Goal: Information Seeking & Learning: Learn about a topic

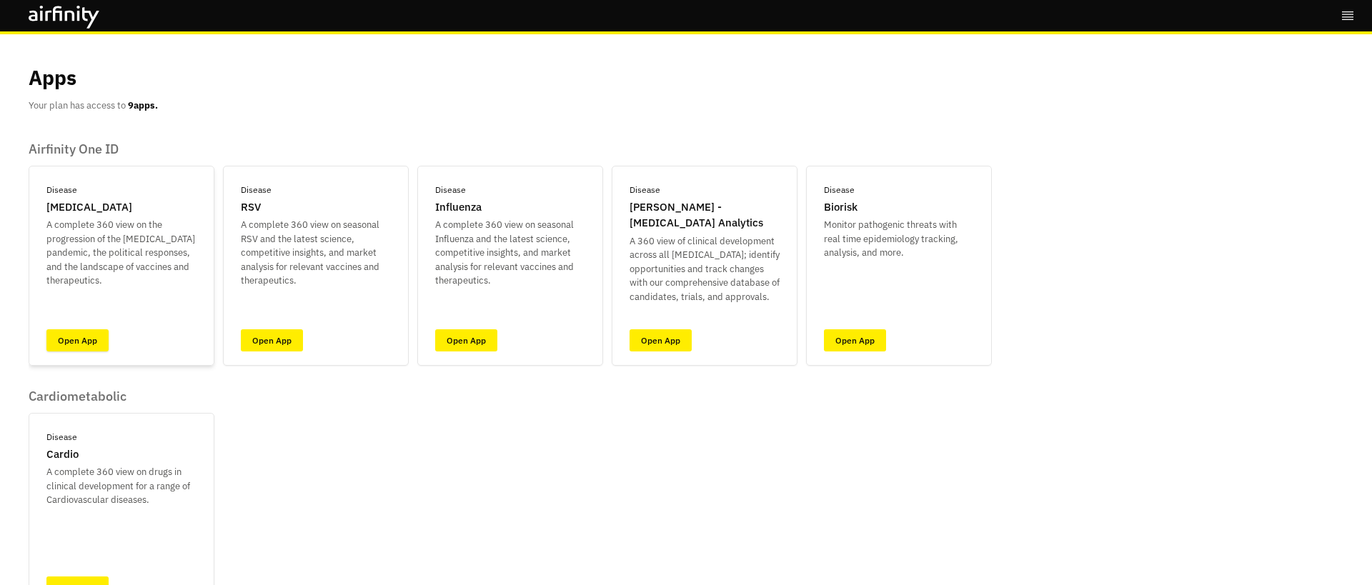
click at [69, 345] on link "Open App" at bounding box center [77, 340] width 62 height 22
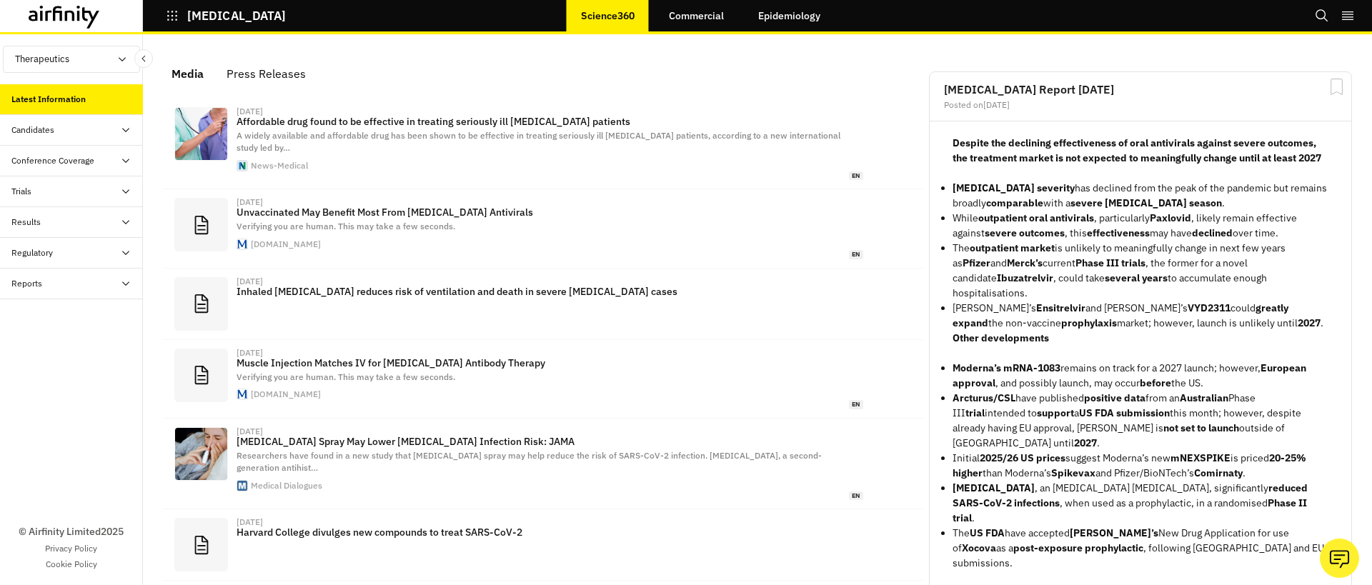
scroll to position [889, 429]
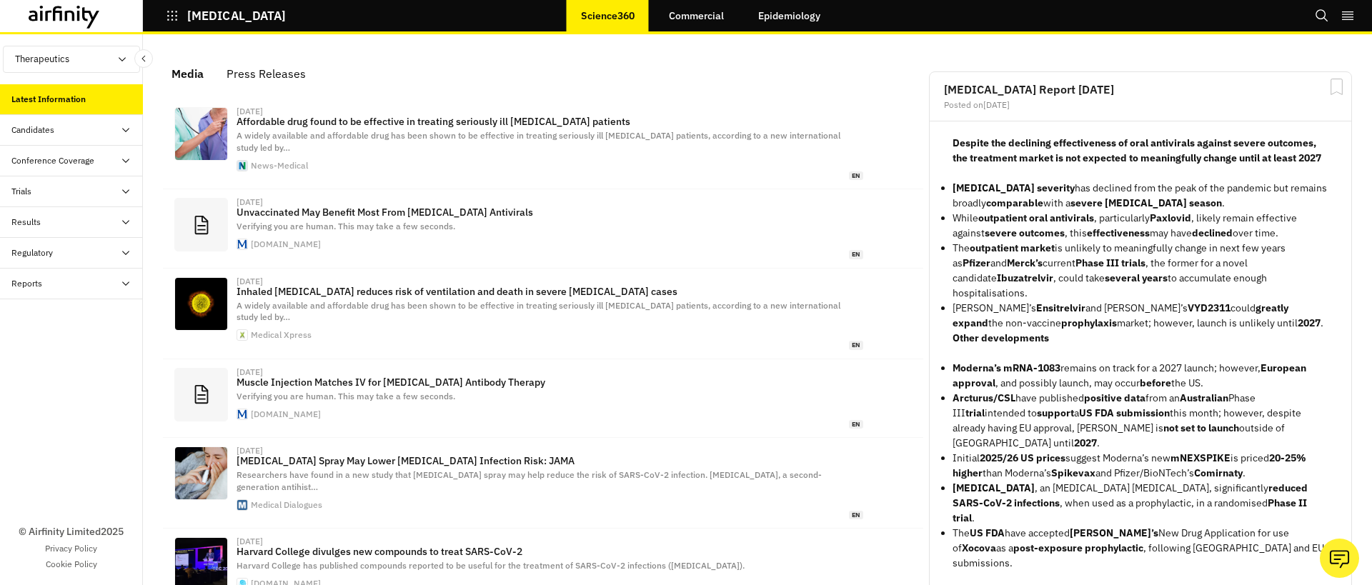
click at [67, 135] on div "Candidates" at bounding box center [76, 130] width 131 height 13
click at [65, 156] on div "Dashboard" at bounding box center [83, 160] width 120 height 13
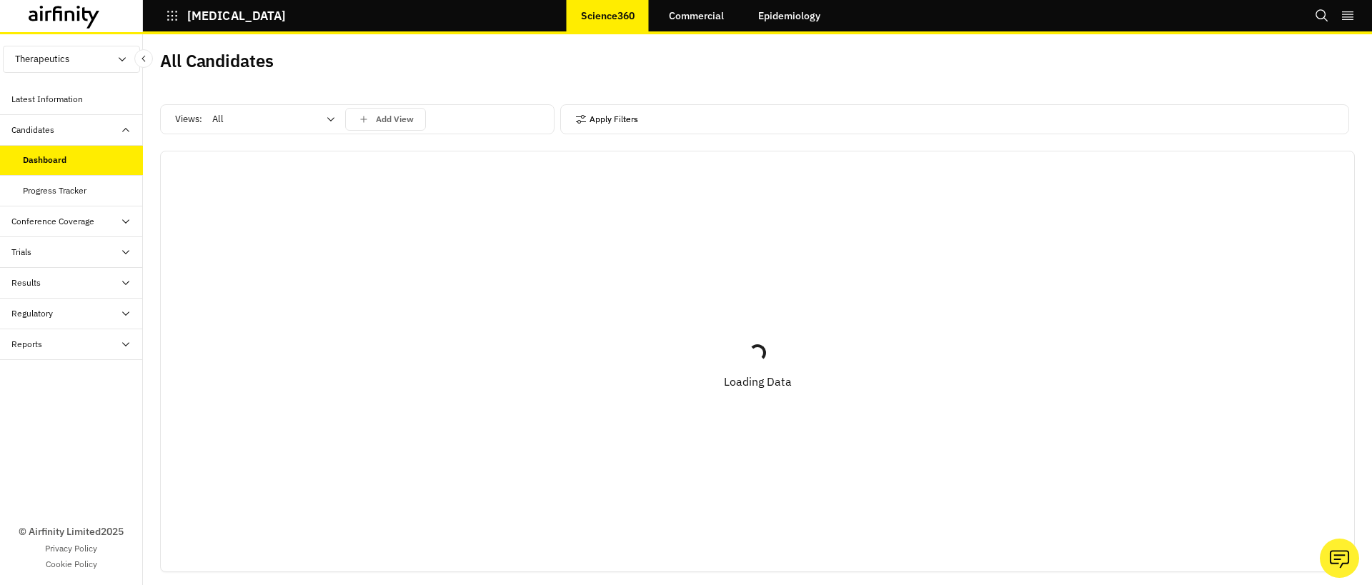
click at [625, 126] on button "Apply Filters" at bounding box center [606, 119] width 63 height 23
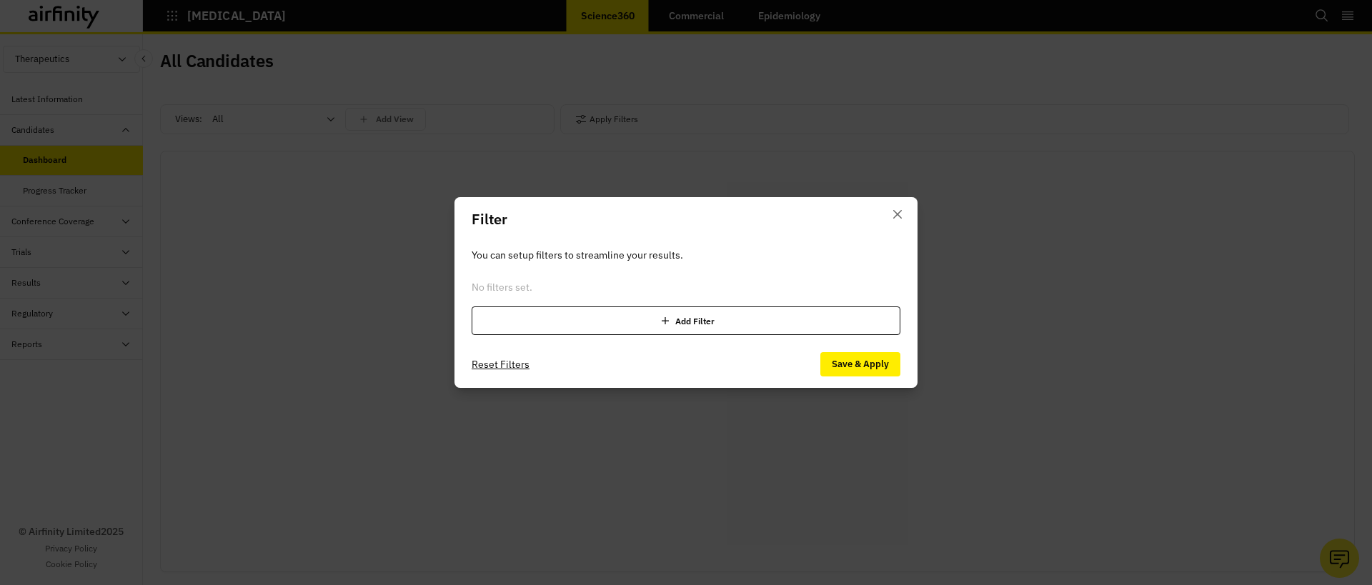
click at [672, 318] on div "Add Filter" at bounding box center [685, 320] width 429 height 29
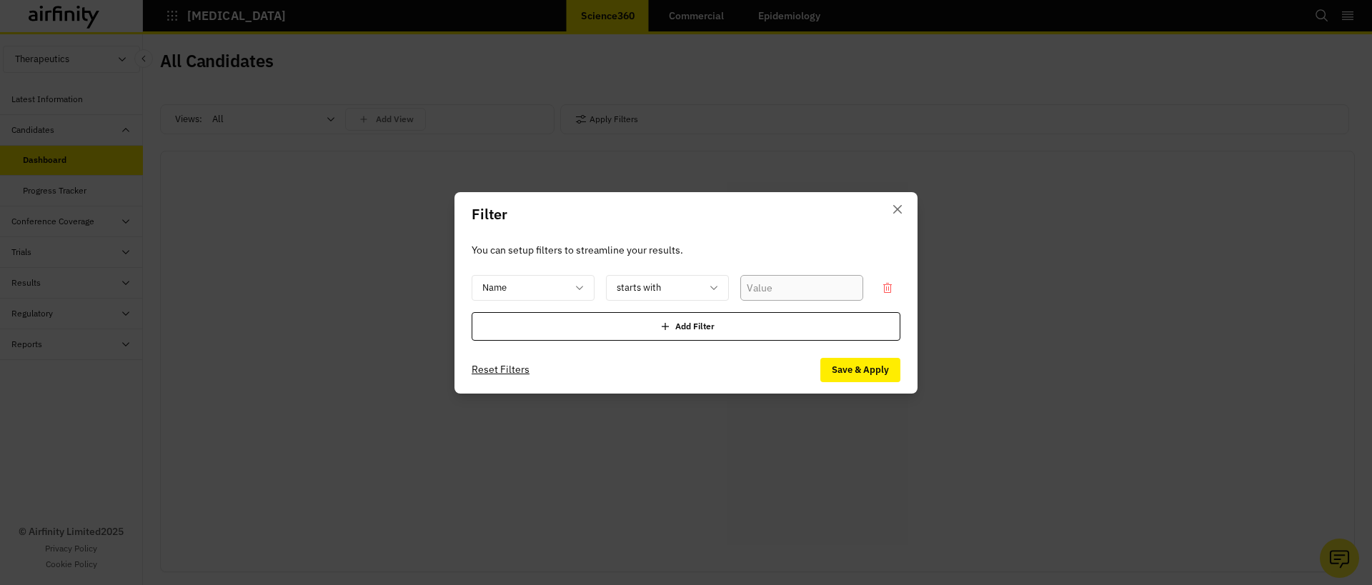
click at [811, 291] on input "text" at bounding box center [801, 288] width 123 height 26
paste input "https://clinicaltrials.gov/study/NCT07089719?intr=Bevacizumab&rank=3"
type input "https://clinicaltrials.gov/study/NCT07089719?intr=Bevacizumab&rank=3"
click at [784, 284] on input "https://clinicaltrials.gov/study/NCT07089719?intr=Bevacizumab&rank=3" at bounding box center [801, 288] width 123 height 26
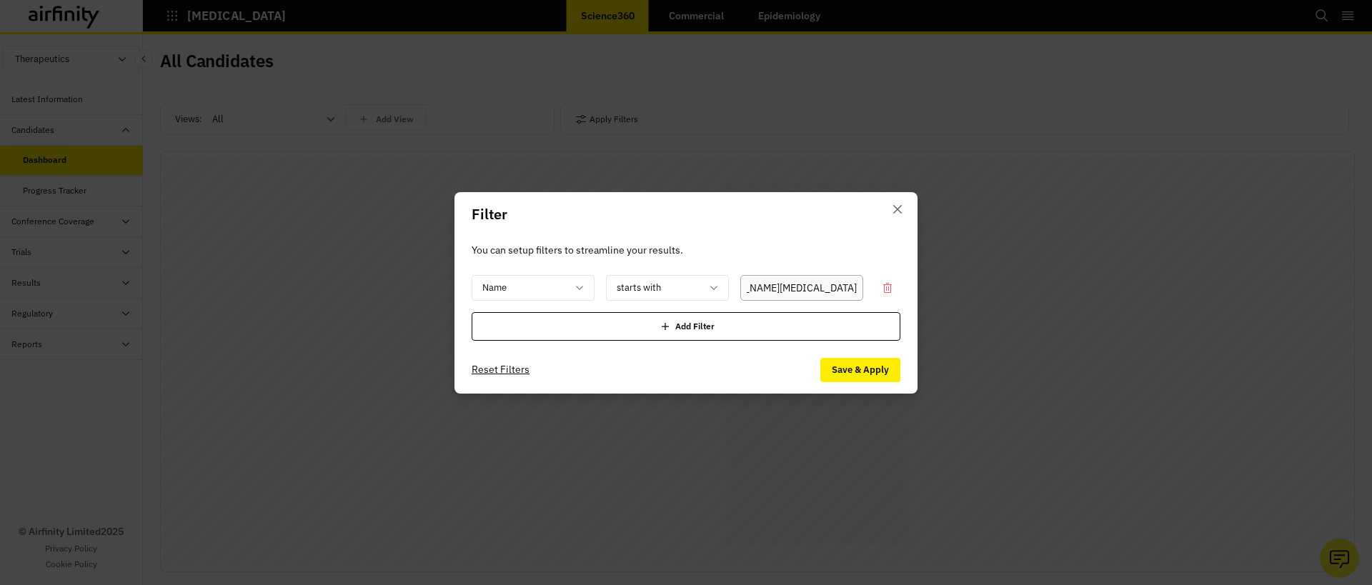
click at [784, 284] on input "https://clinicaltrials.gov/study/NCT07089719?intr=Bevacizumab&rank=3" at bounding box center [801, 288] width 123 height 26
paste input "Bevacizumab"
type input "Bevacizumab"
click at [832, 366] on button "Save & Apply" at bounding box center [860, 370] width 80 height 24
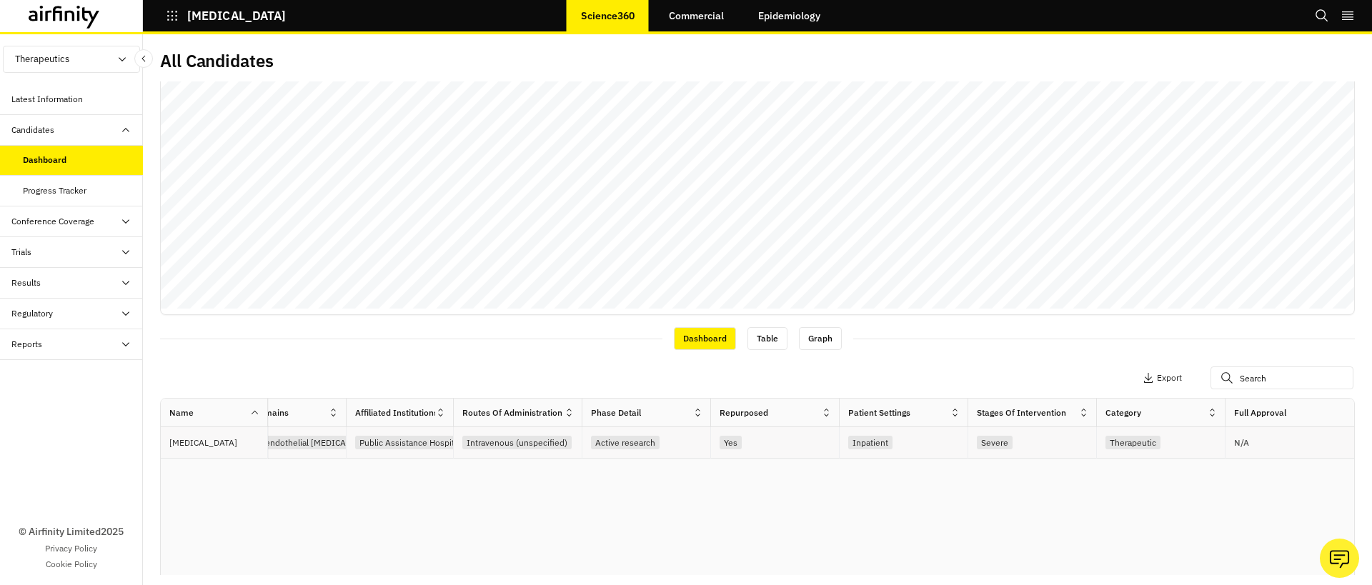
scroll to position [0, 942]
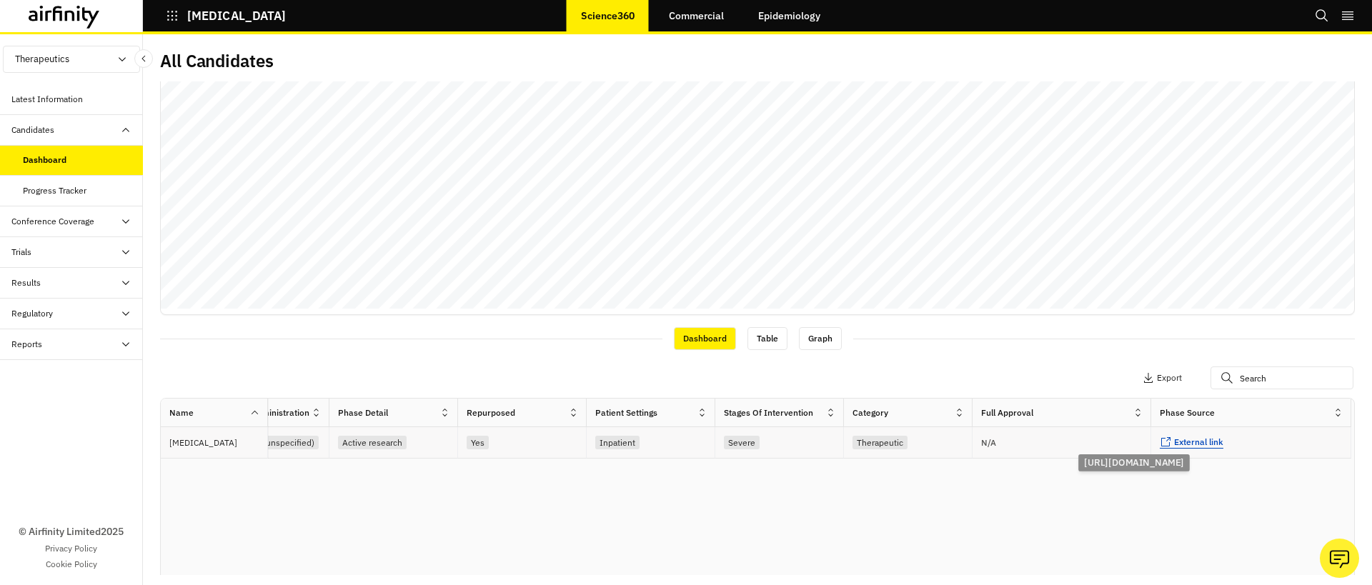
click at [1183, 446] on span "External link" at bounding box center [1198, 441] width 49 height 11
click at [67, 197] on div "Progress Tracker" at bounding box center [71, 191] width 143 height 31
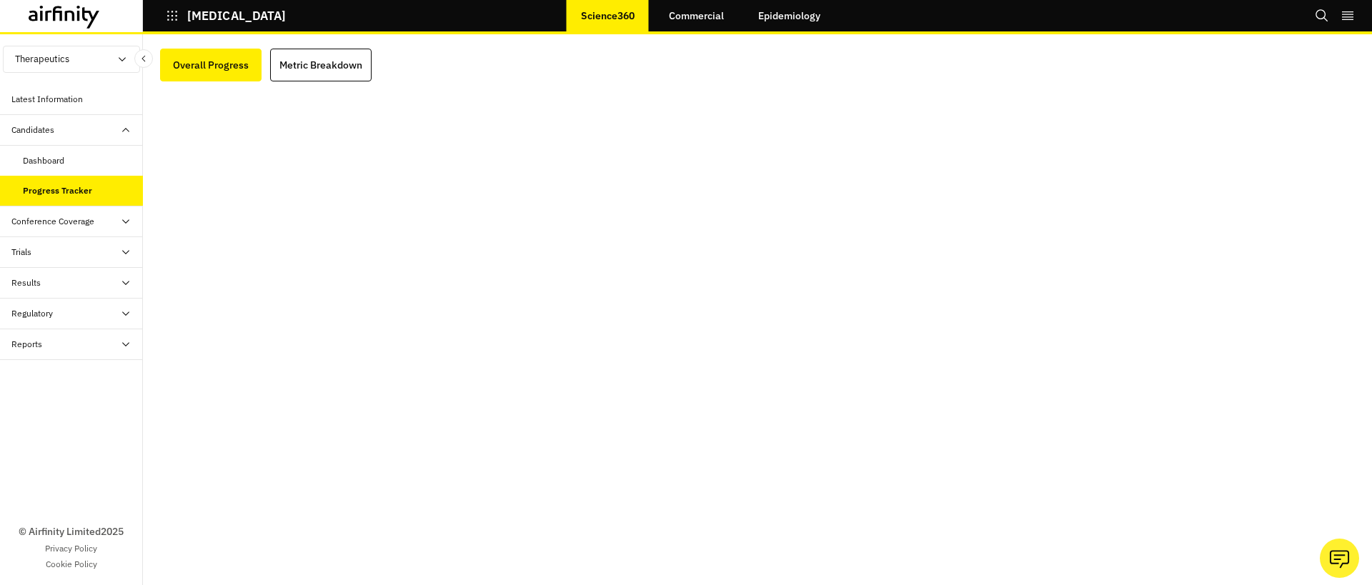
click at [39, 254] on div "Trials" at bounding box center [76, 252] width 131 height 13
click at [54, 287] on div "Table" at bounding box center [83, 282] width 120 height 13
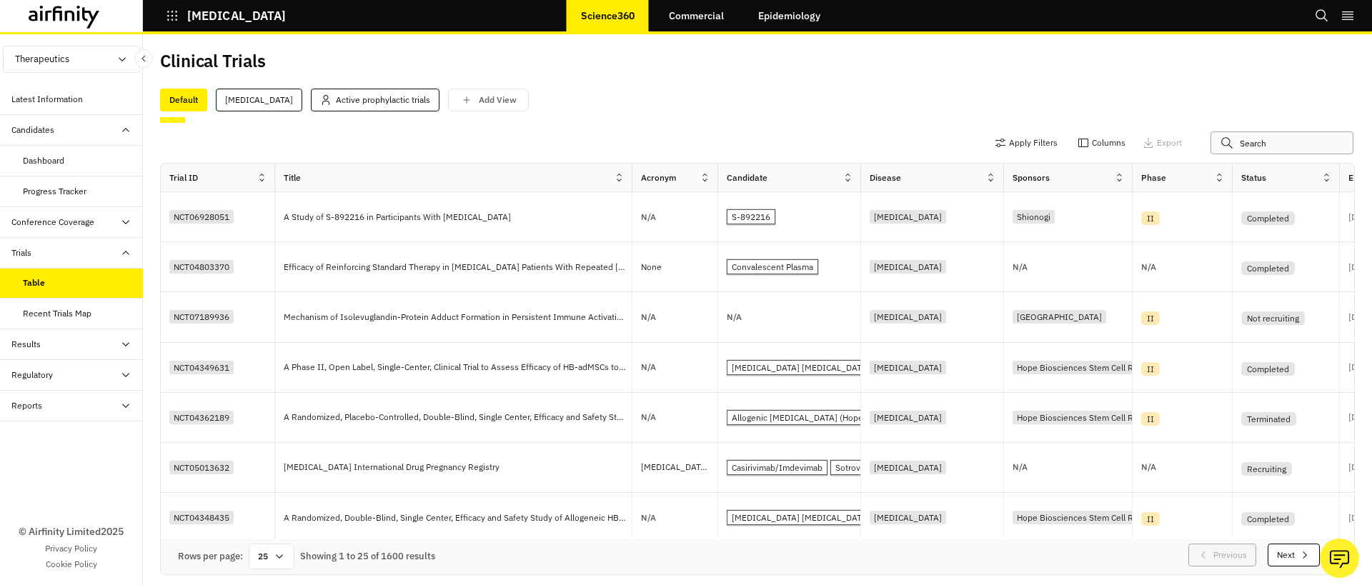
click at [1250, 149] on input "text" at bounding box center [1281, 142] width 143 height 23
paste input "Bevacizumab"
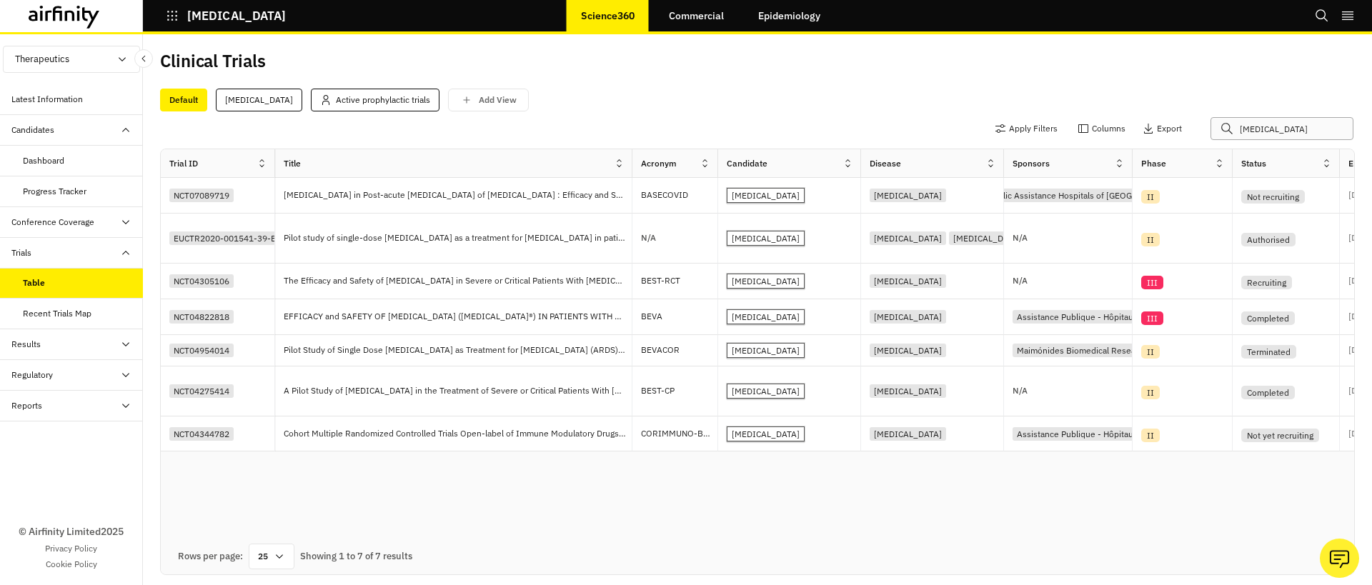
type input "Bevacizumab"
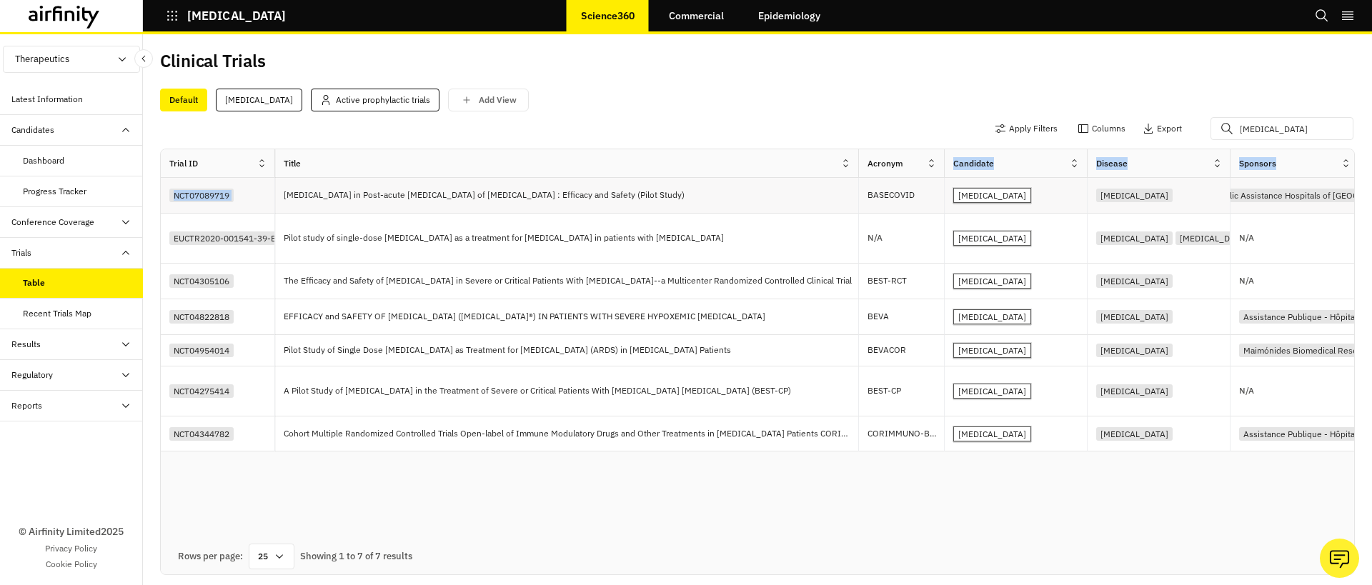
drag, startPoint x: 631, startPoint y: 165, endPoint x: 857, endPoint y: 186, distance: 227.4
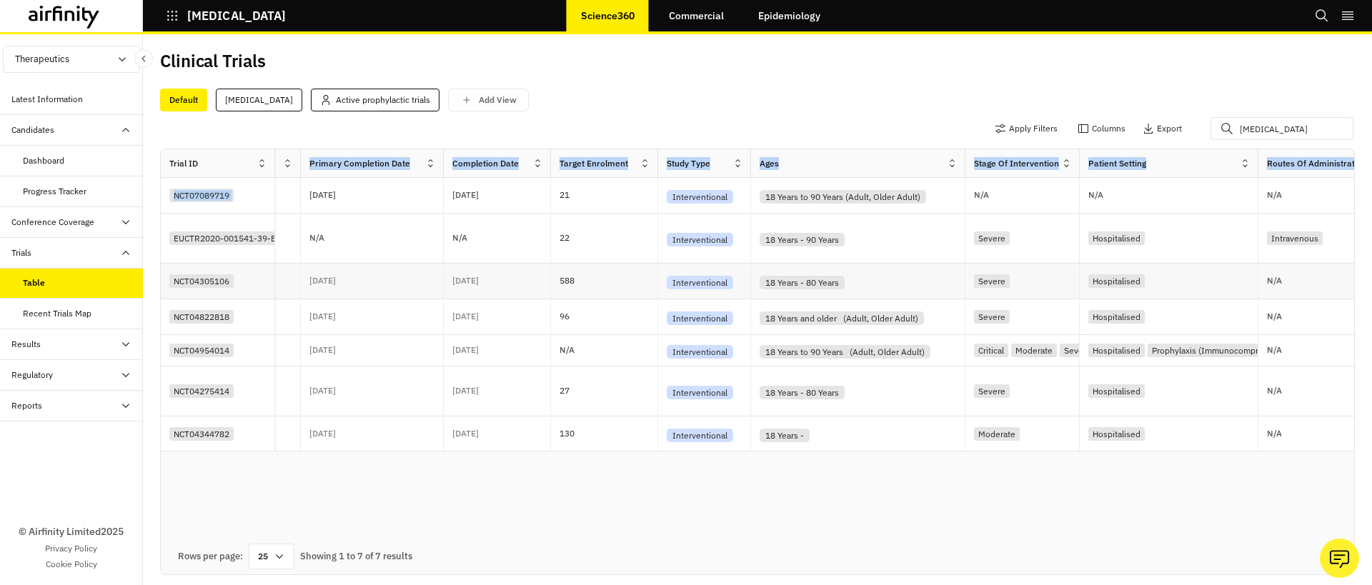
scroll to position [0, 1819]
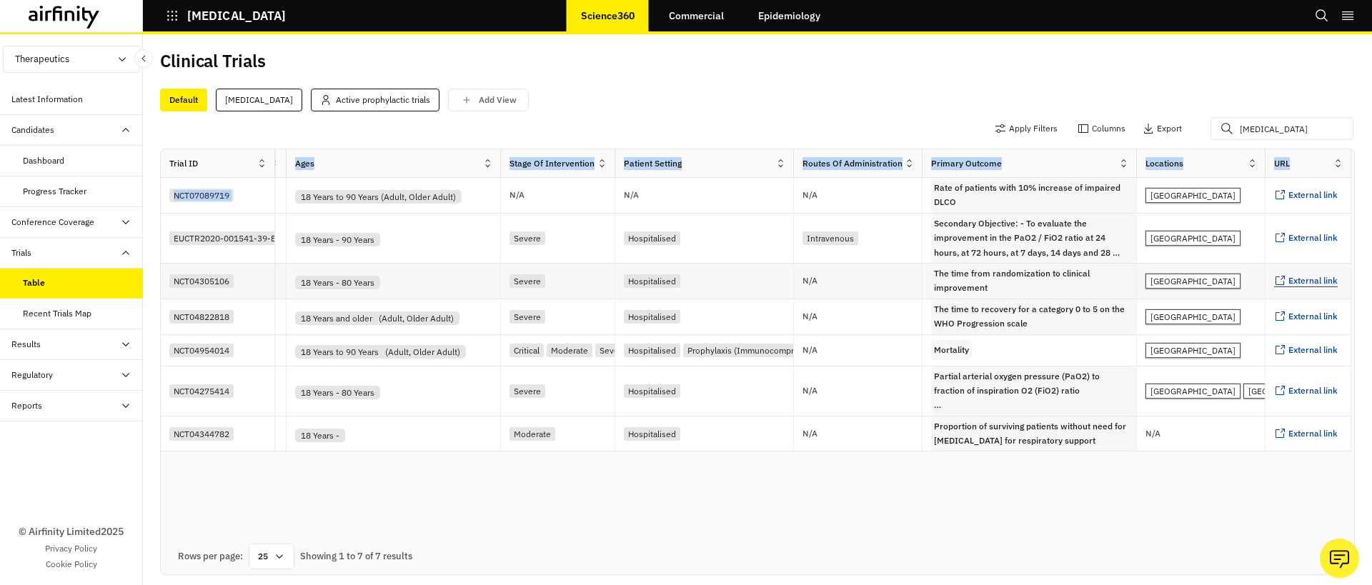
click at [1294, 280] on span "External link" at bounding box center [1312, 280] width 49 height 11
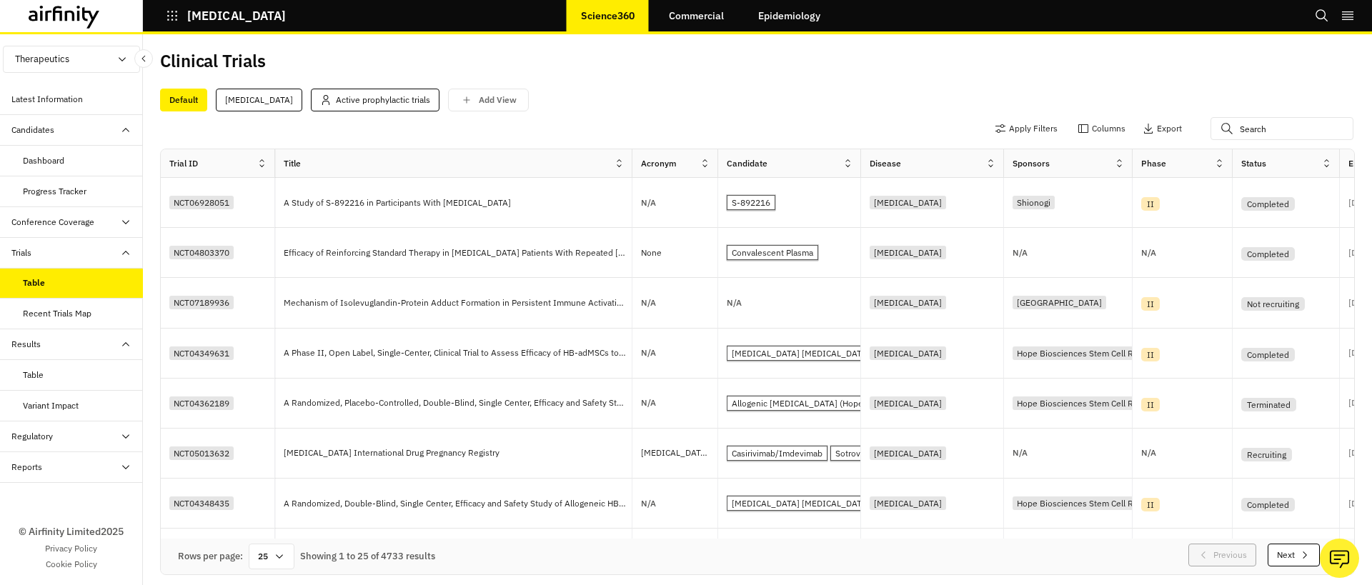
click at [1261, 143] on div "Apply Filters Columns Export" at bounding box center [757, 129] width 1194 height 37
click at [1267, 129] on input "text" at bounding box center [1281, 128] width 143 height 23
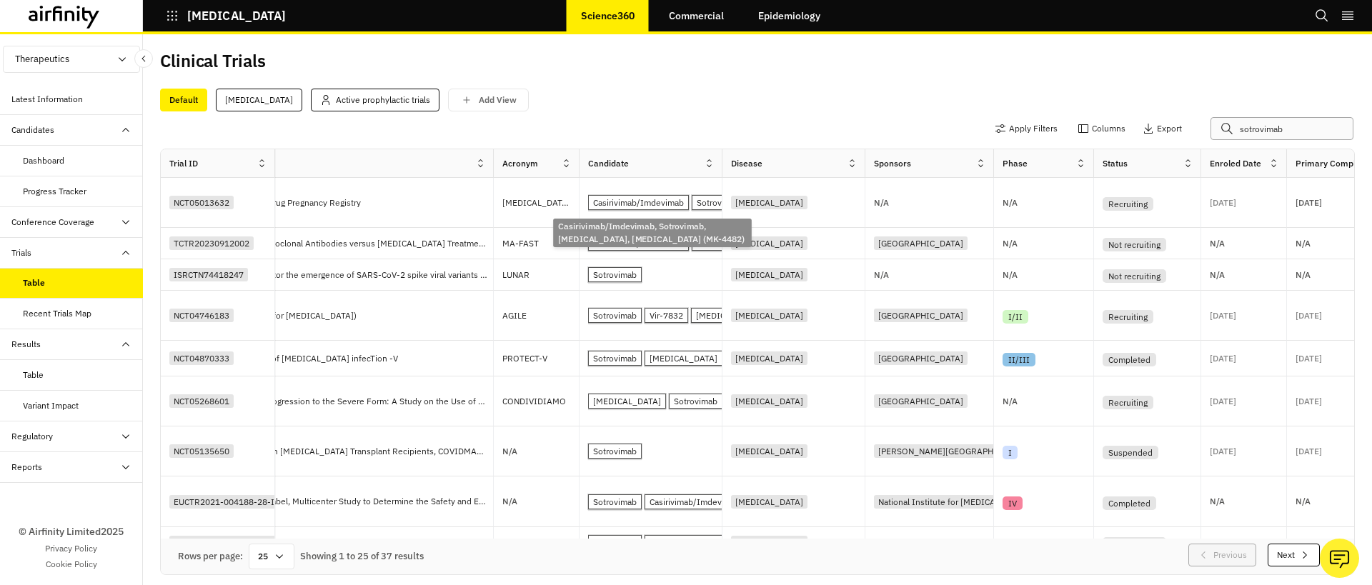
scroll to position [0, 143]
type input "sotrovimab"
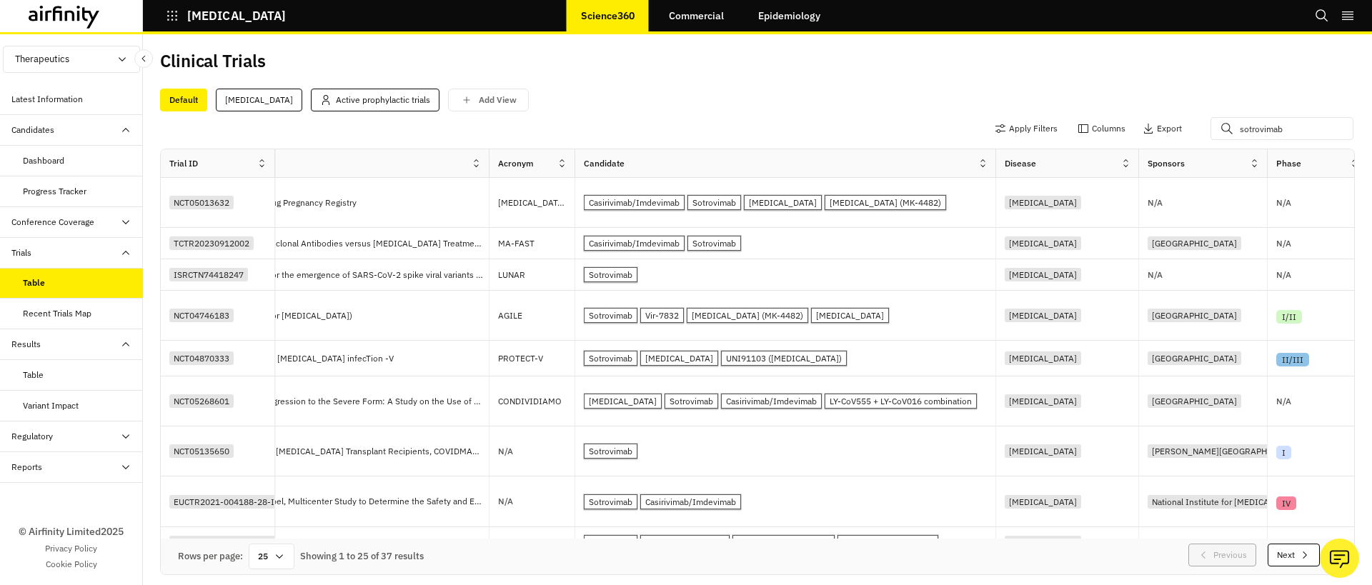
drag, startPoint x: 717, startPoint y: 164, endPoint x: 995, endPoint y: 171, distance: 278.0
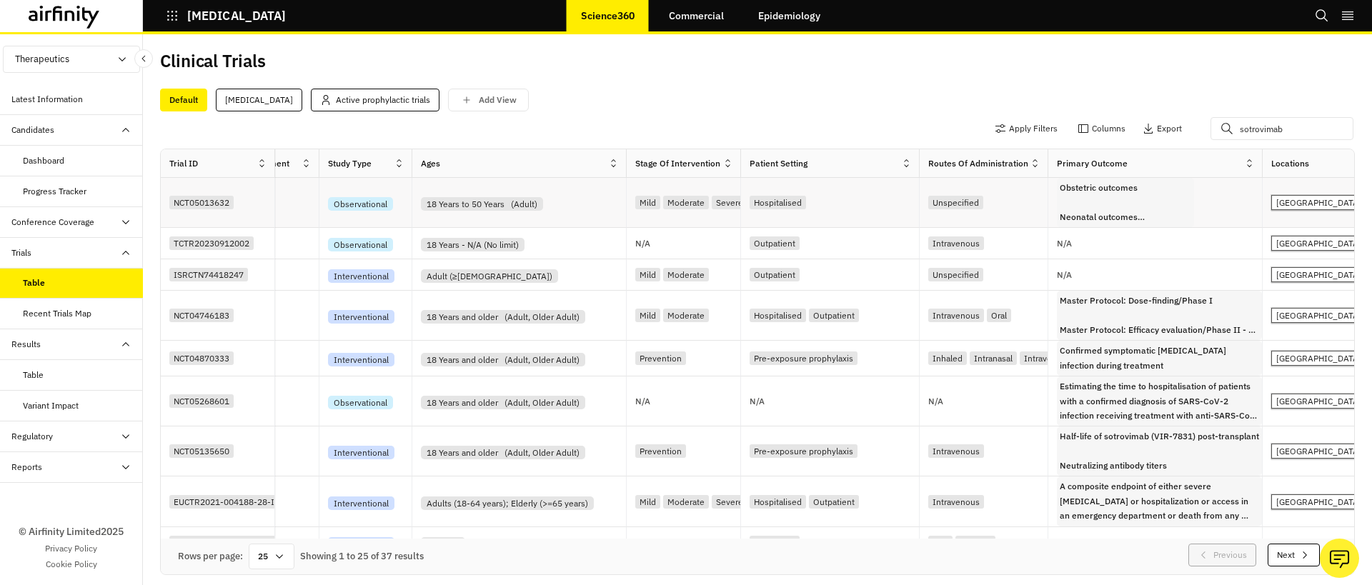
scroll to position [0, 1870]
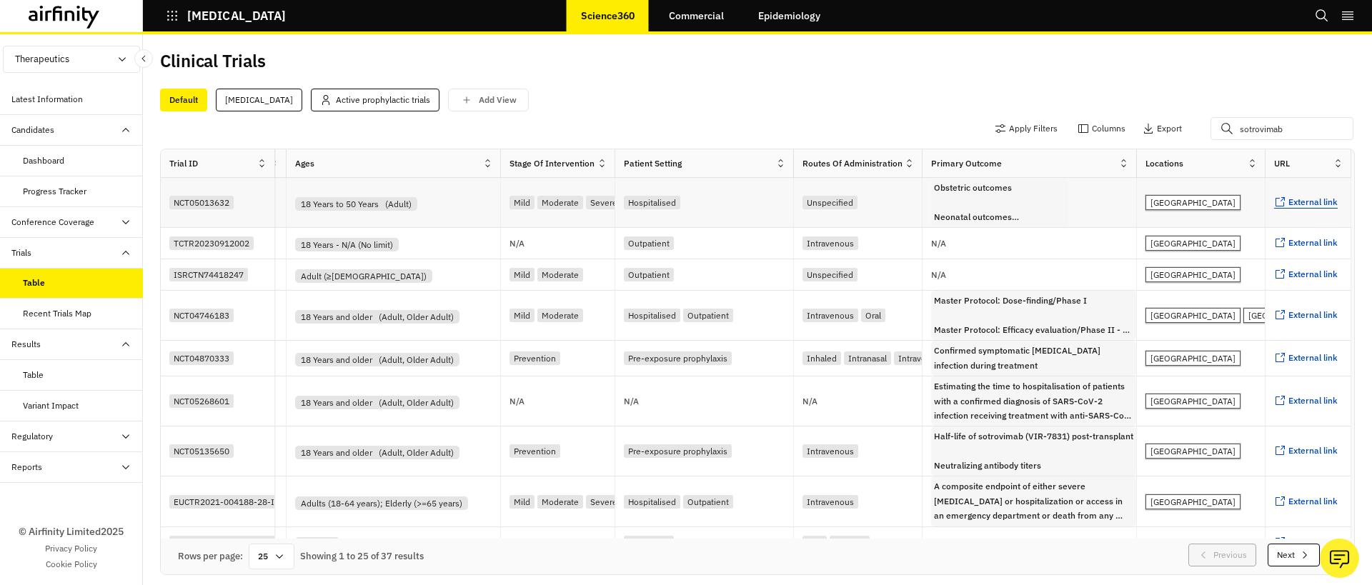
click at [1313, 200] on span "External link" at bounding box center [1312, 201] width 49 height 11
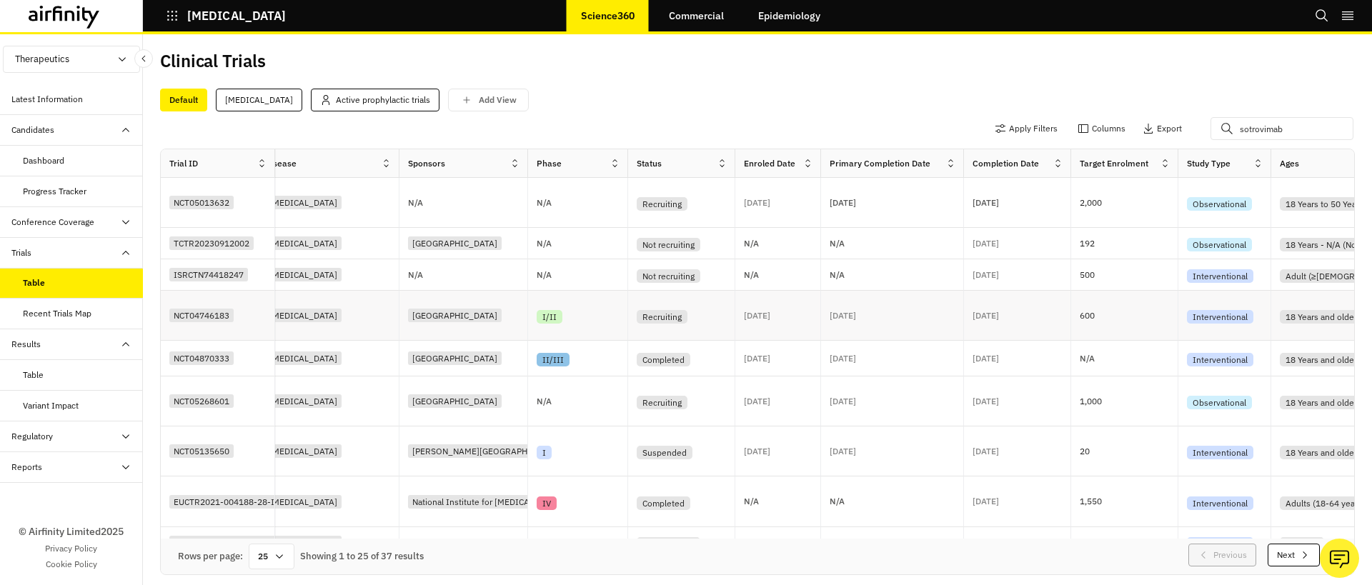
scroll to position [0, 884]
click at [904, 169] on div "Primary Completion Date" at bounding box center [878, 163] width 101 height 13
click at [942, 167] on div "Primary Completion Date" at bounding box center [881, 163] width 124 height 17
click at [949, 165] on icon at bounding box center [949, 163] width 11 height 11
click at [896, 231] on div "Sort Ascending" at bounding box center [887, 229] width 146 height 32
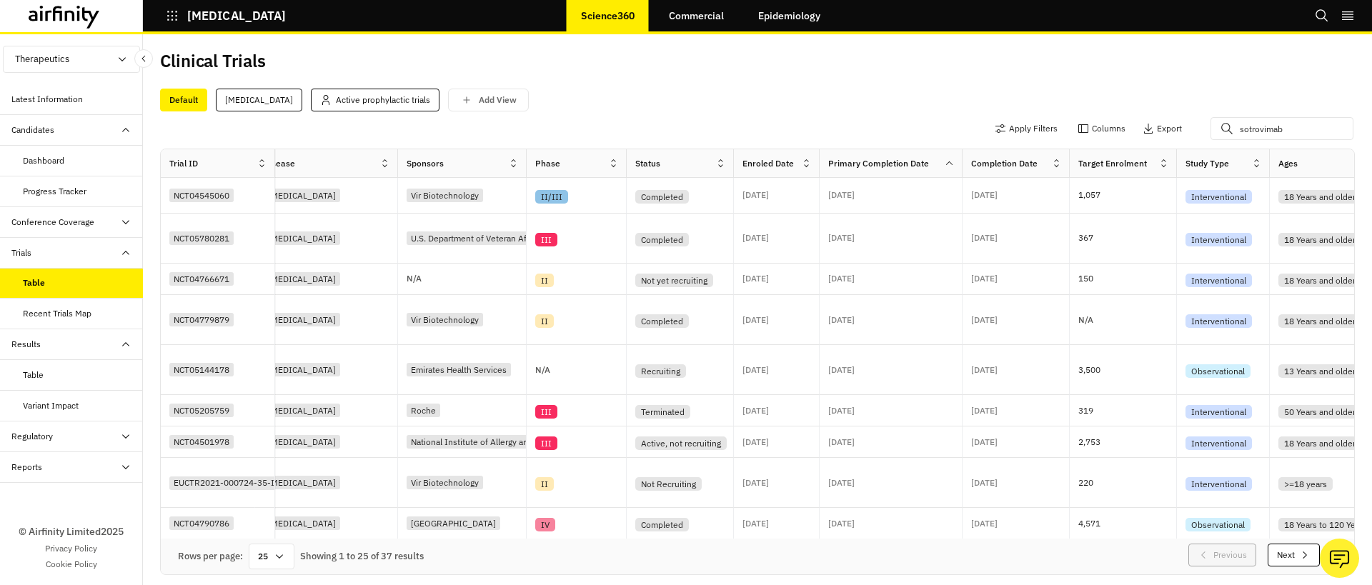
click at [934, 164] on div "Primary Completion Date" at bounding box center [881, 163] width 124 height 17
click at [950, 169] on div at bounding box center [953, 164] width 18 height 18
click at [911, 254] on div "Sort Descending" at bounding box center [887, 260] width 146 height 32
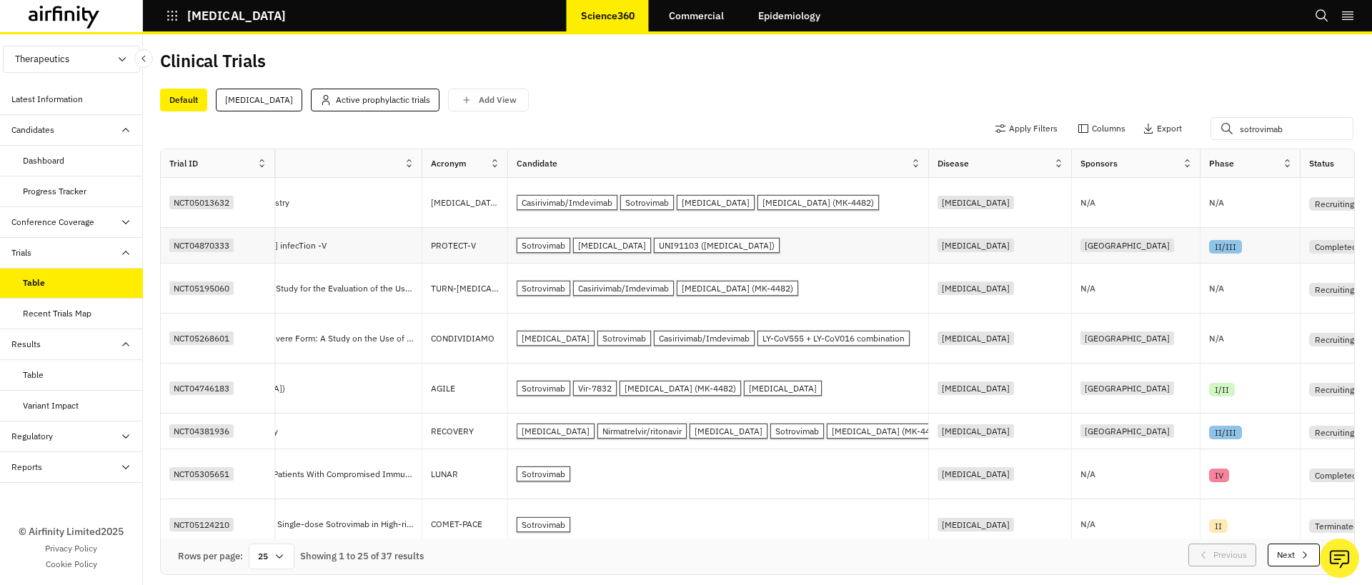
scroll to position [0, 0]
